Goal: Find specific page/section: Find specific page/section

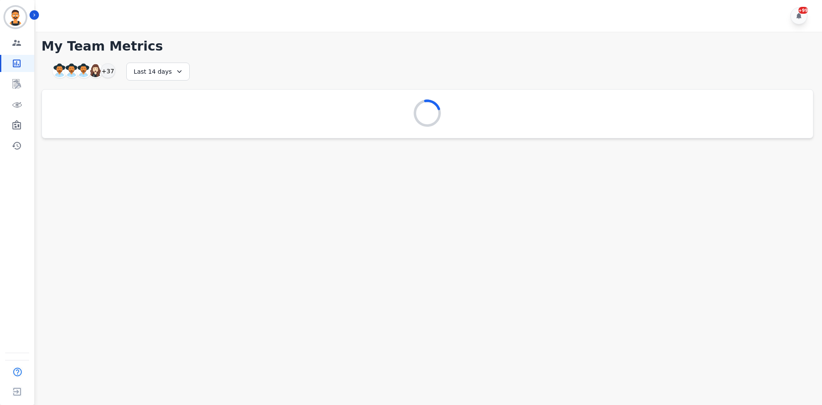
click at [40, 16] on div "+99" at bounding box center [430, 16] width 789 height 32
click at [34, 18] on icon "Sidebar" at bounding box center [34, 15] width 6 height 6
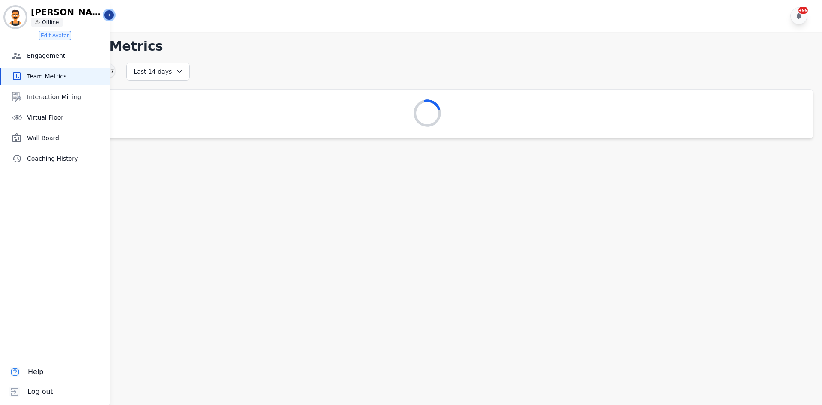
click at [110, 14] on icon "Sidebar" at bounding box center [109, 15] width 6 height 6
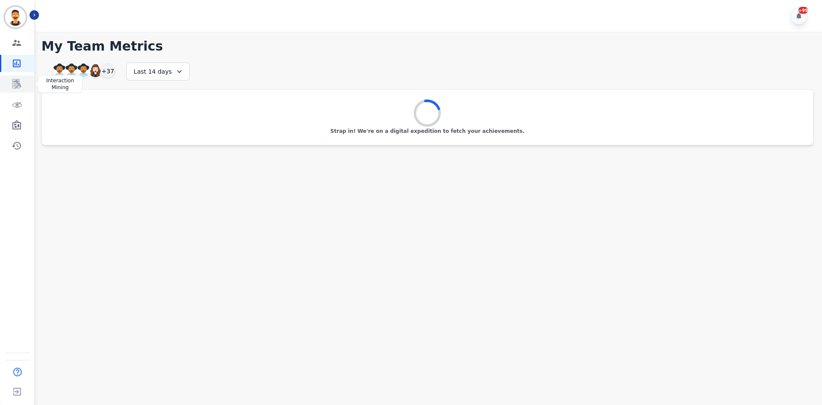
click at [17, 87] on icon "Sidebar" at bounding box center [17, 84] width 7 height 8
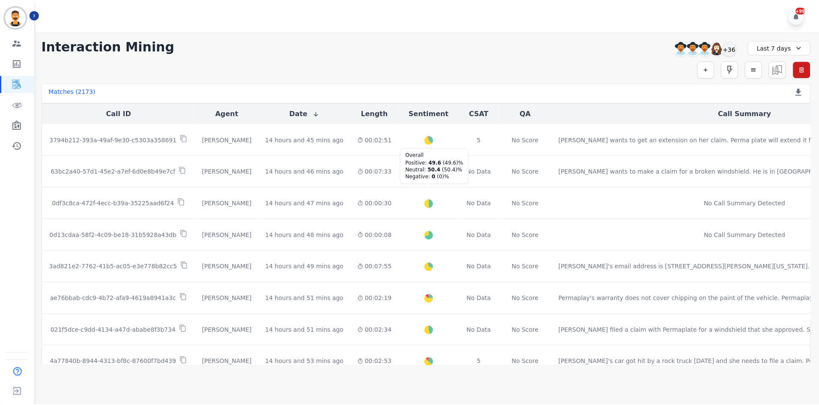
scroll to position [300, 0]
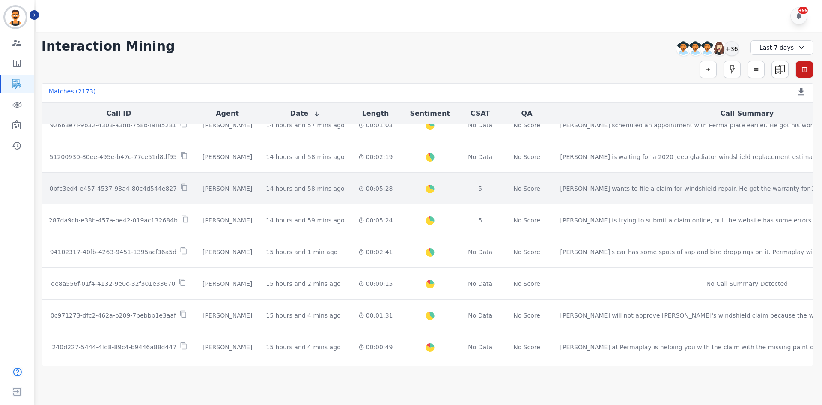
click at [308, 202] on td "14 hours and 58 mins ago Start at: [GEOGRAPHIC_DATA][DATE] 4:39pm" at bounding box center [305, 189] width 92 height 32
